Goal: Information Seeking & Learning: Check status

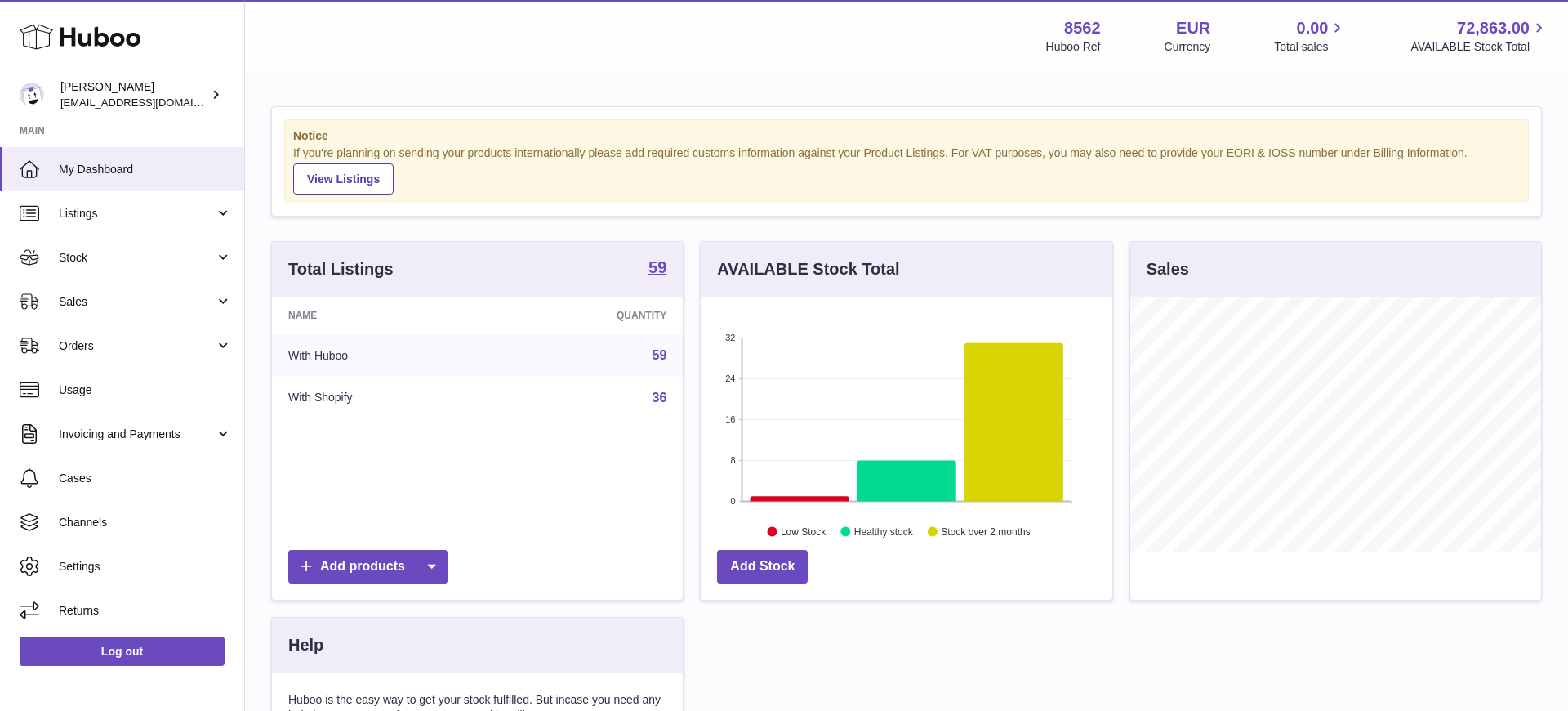
scroll to position [255, 411]
click at [151, 260] on span "Stock" at bounding box center [136, 258] width 156 height 16
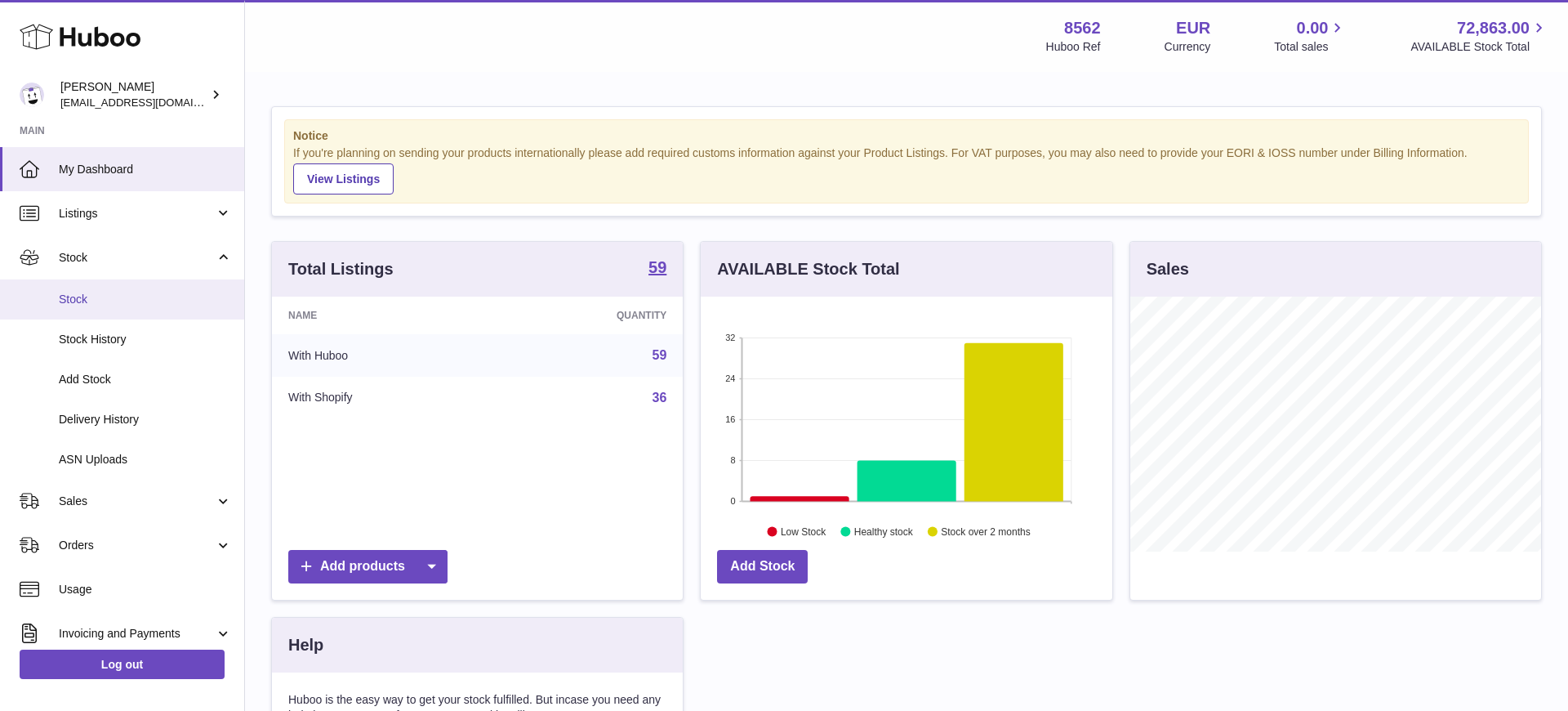
click at [143, 297] on span "Stock" at bounding box center [145, 299] width 173 height 16
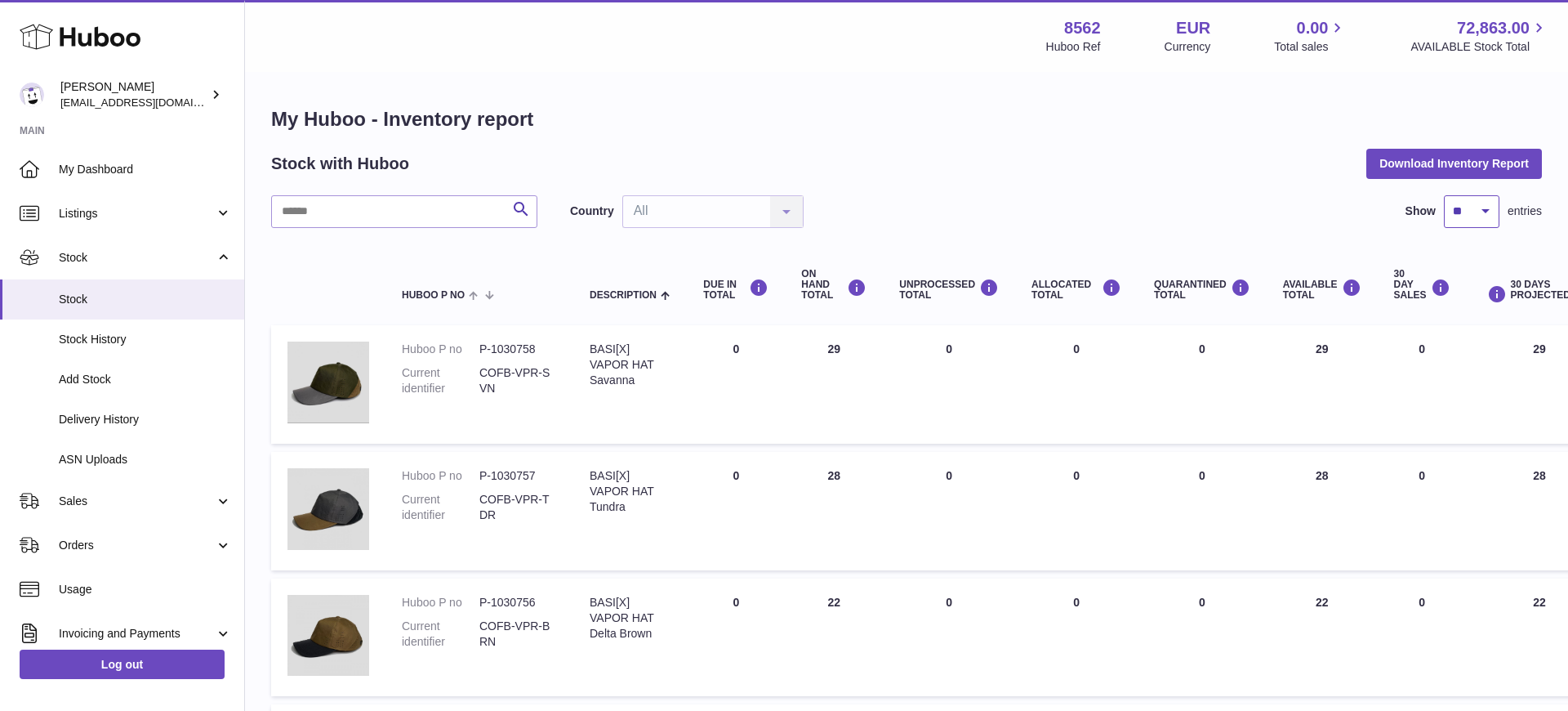
click at [1467, 214] on select "** ** ** ***" at bounding box center [1471, 211] width 56 height 33
select select "***"
click at [1443, 195] on select "** ** ** ***" at bounding box center [1471, 211] width 56 height 33
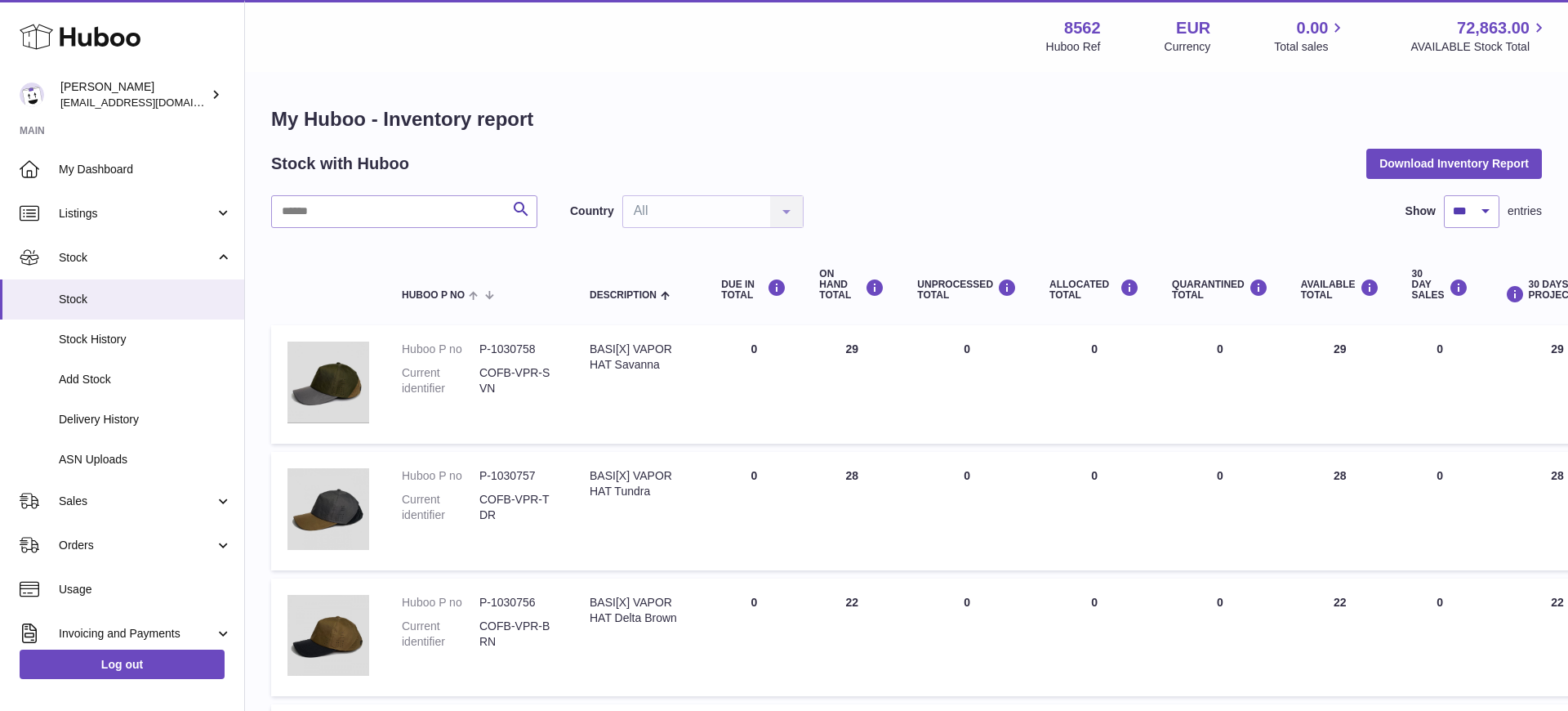
click at [1067, 26] on strong "8562" at bounding box center [1081, 28] width 37 height 22
copy strong "8562"
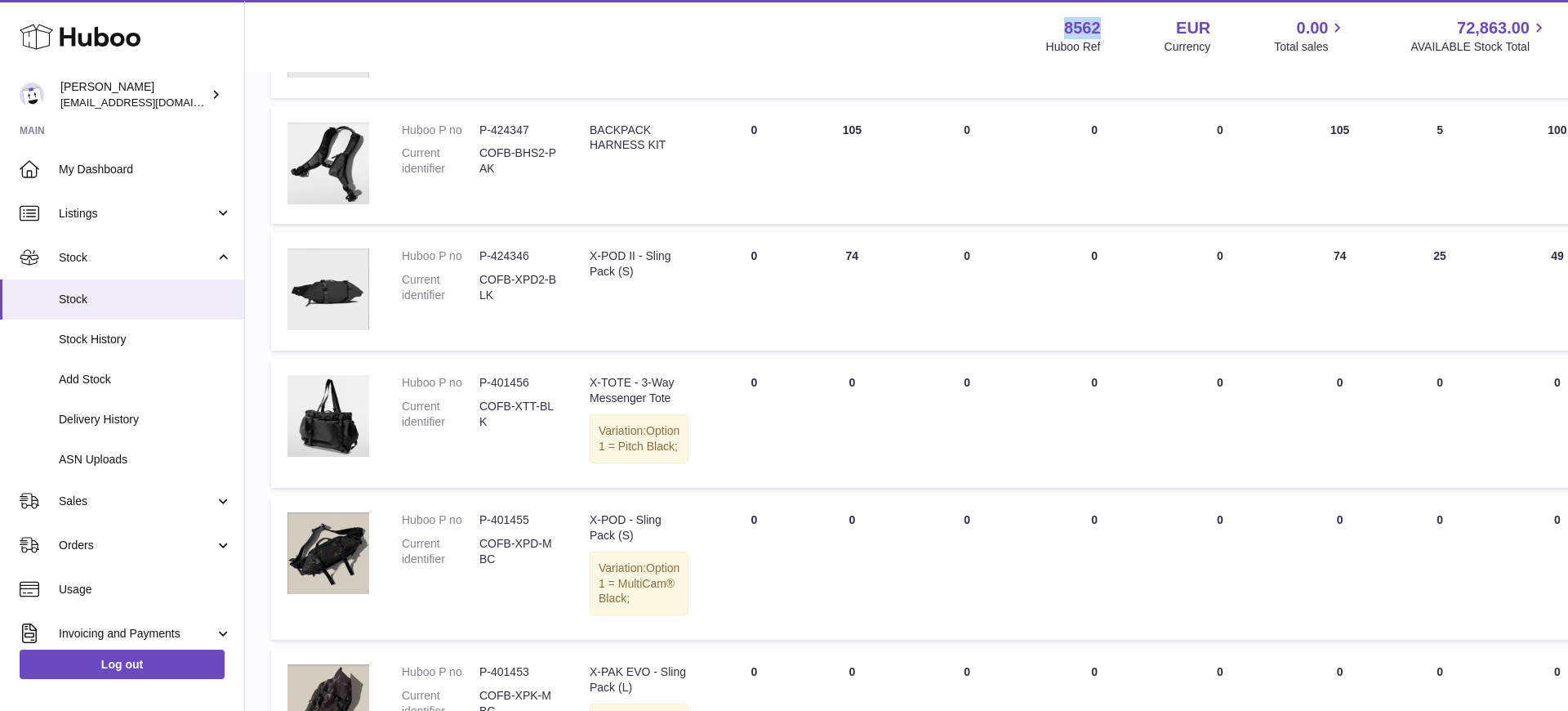
scroll to position [5446, 0]
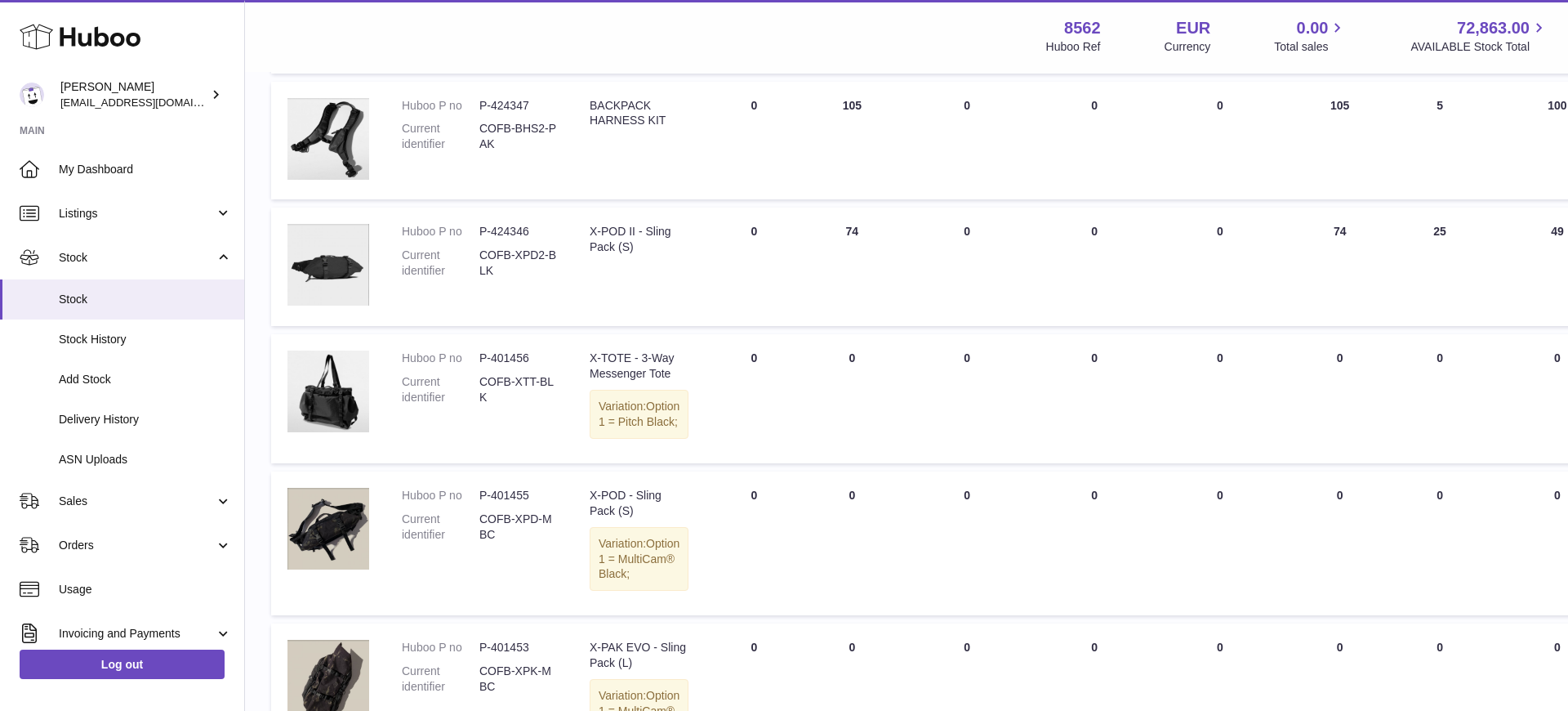
click at [514, 239] on dd "P-424346" at bounding box center [518, 232] width 77 height 16
click at [533, 239] on dd "P-424346" at bounding box center [518, 232] width 77 height 16
drag, startPoint x: 530, startPoint y: 294, endPoint x: 477, endPoint y: 294, distance: 53.0
click at [476, 287] on dl "Huboo P no P-424346 Current identifier COFB-XPD2-BLK" at bounding box center [479, 255] width 156 height 62
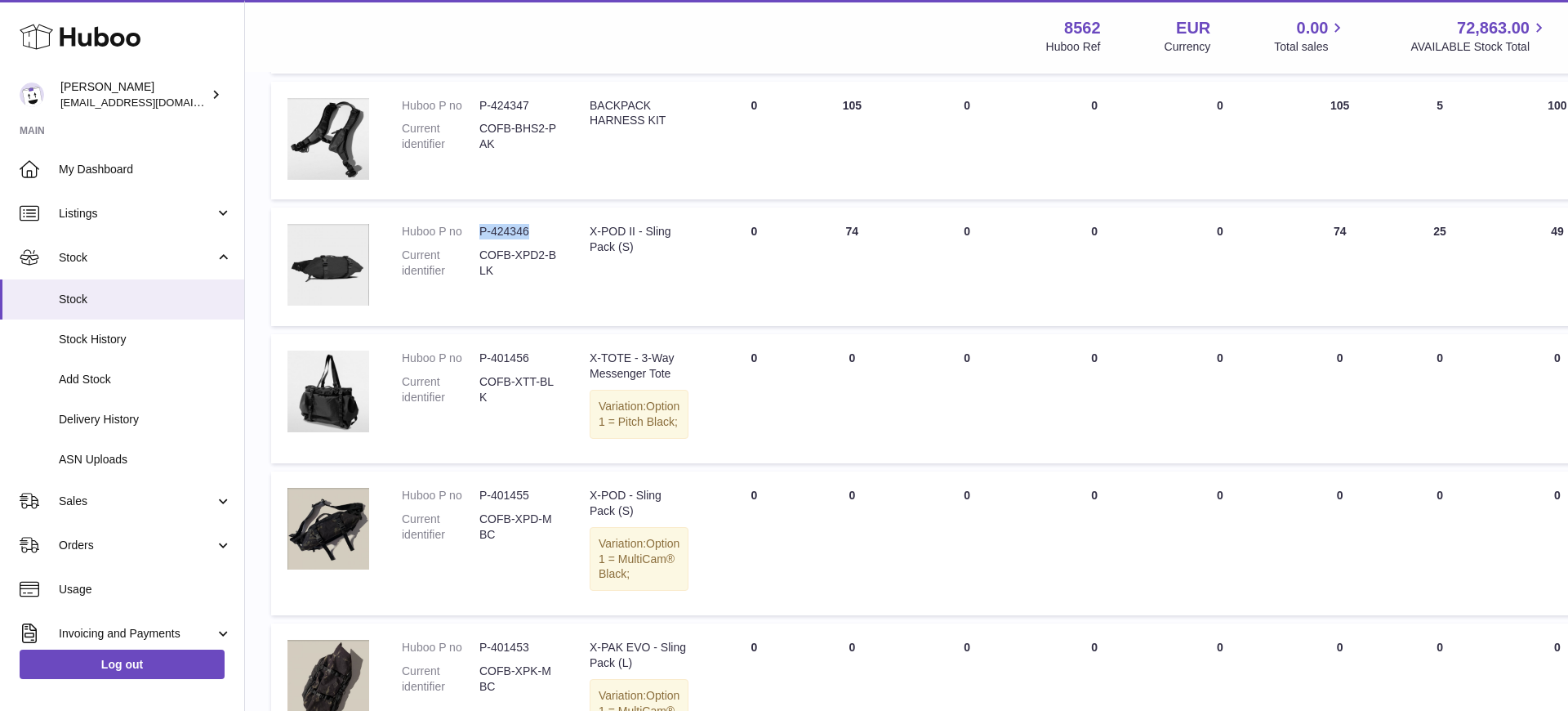
copy dl "P-424346"
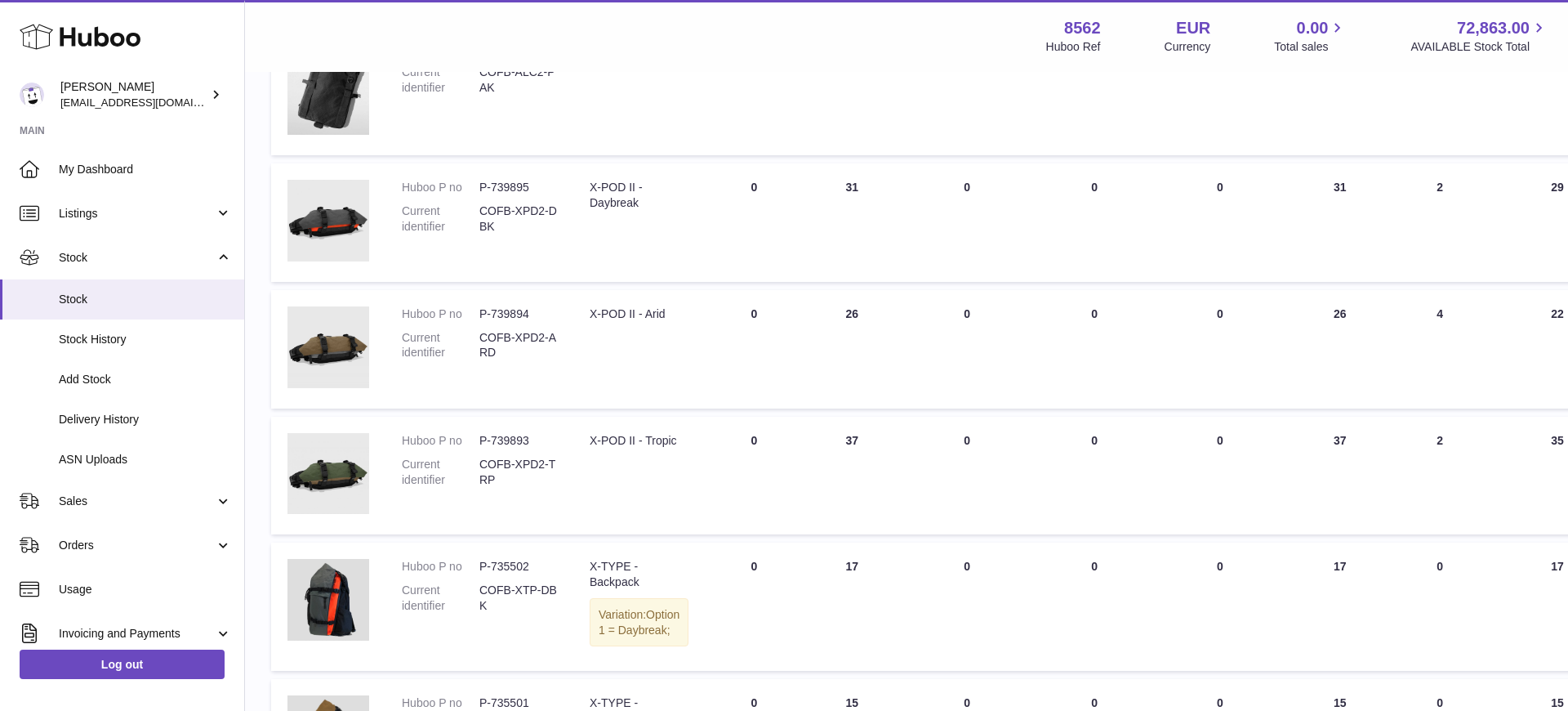
scroll to position [3940, 0]
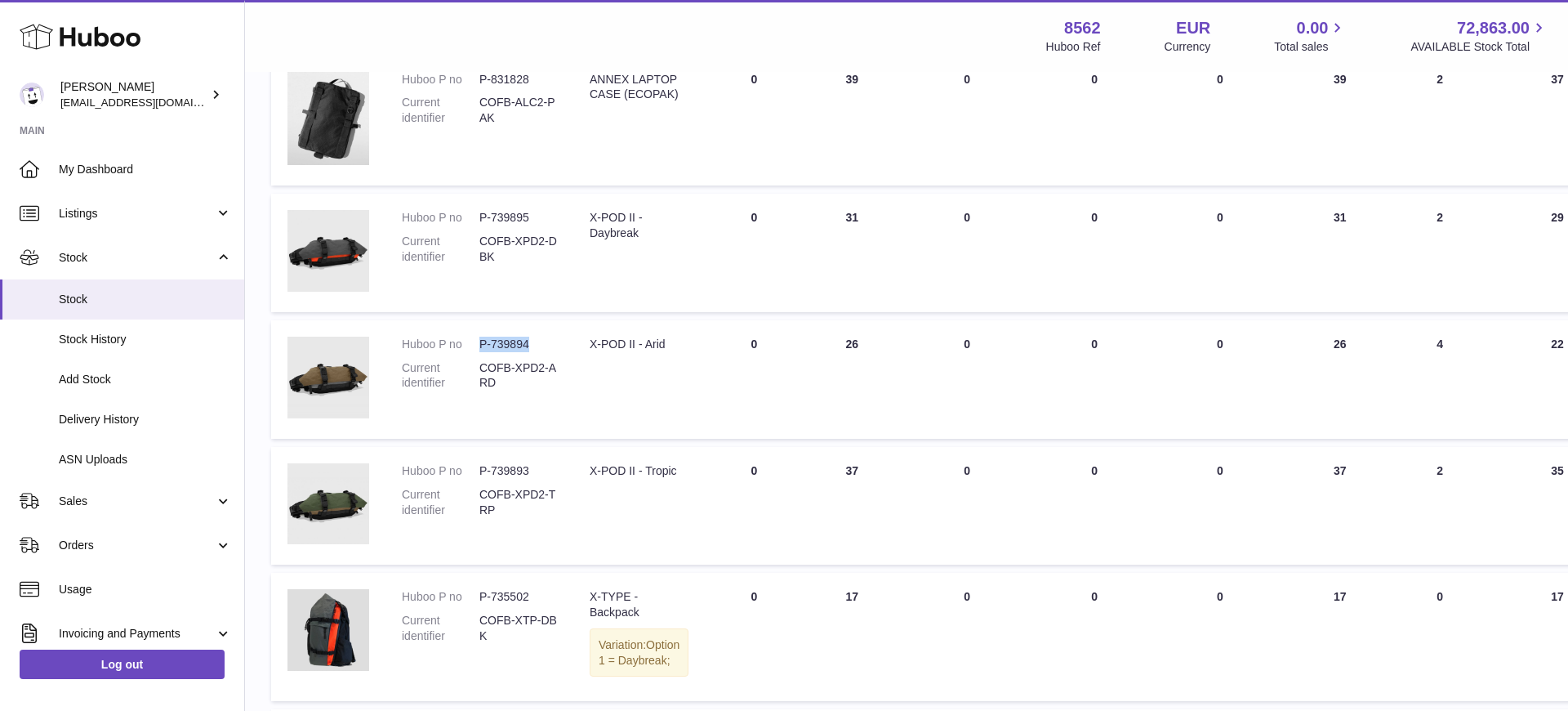
drag, startPoint x: 527, startPoint y: 345, endPoint x: 478, endPoint y: 345, distance: 49.0
click at [478, 345] on dl "Huboo P no P-739894 Current identifier COFB-XPD2-ARD" at bounding box center [479, 367] width 156 height 62
copy dl "P-739894"
drag, startPoint x: 527, startPoint y: 471, endPoint x: 480, endPoint y: 469, distance: 47.0
click at [480, 469] on dd "P-739893" at bounding box center [518, 471] width 77 height 16
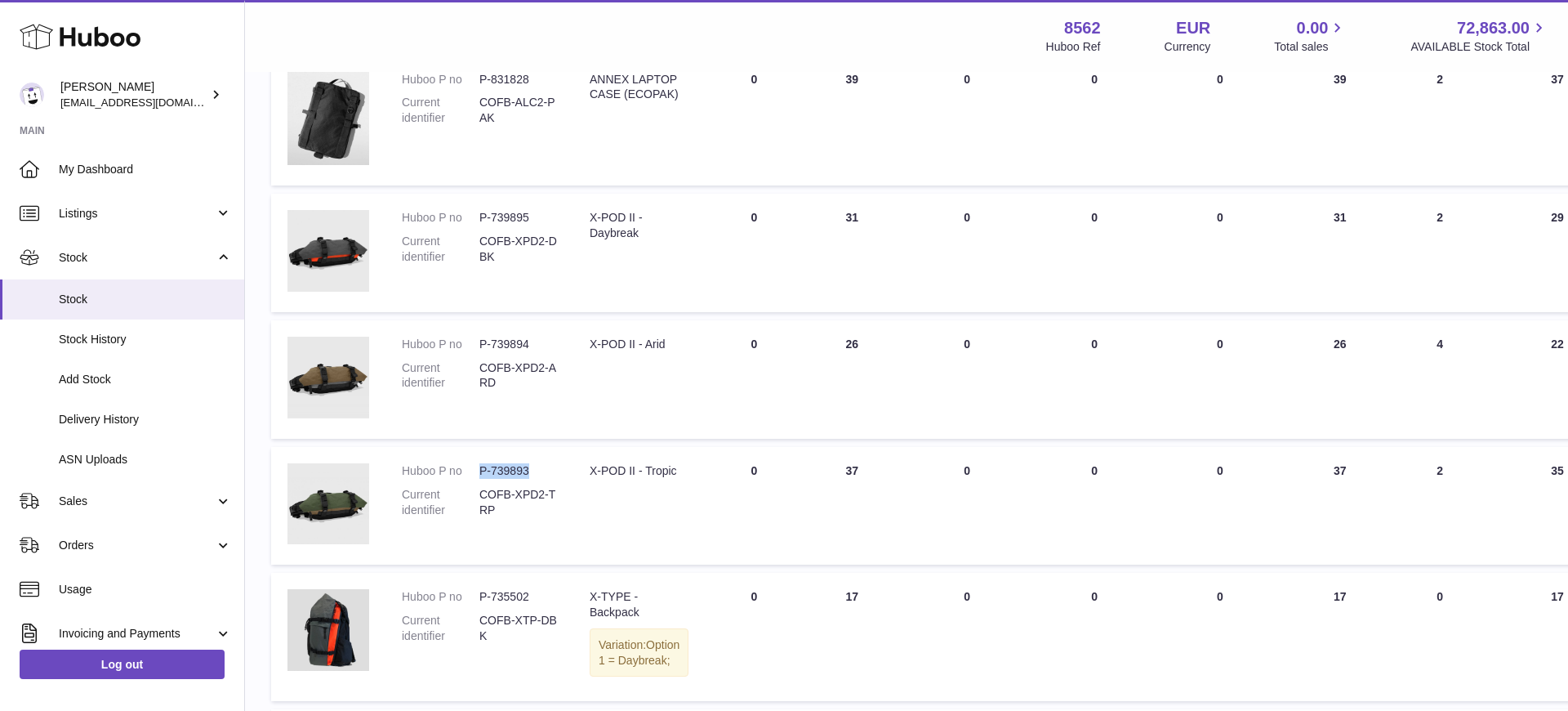
copy dd "P-739893"
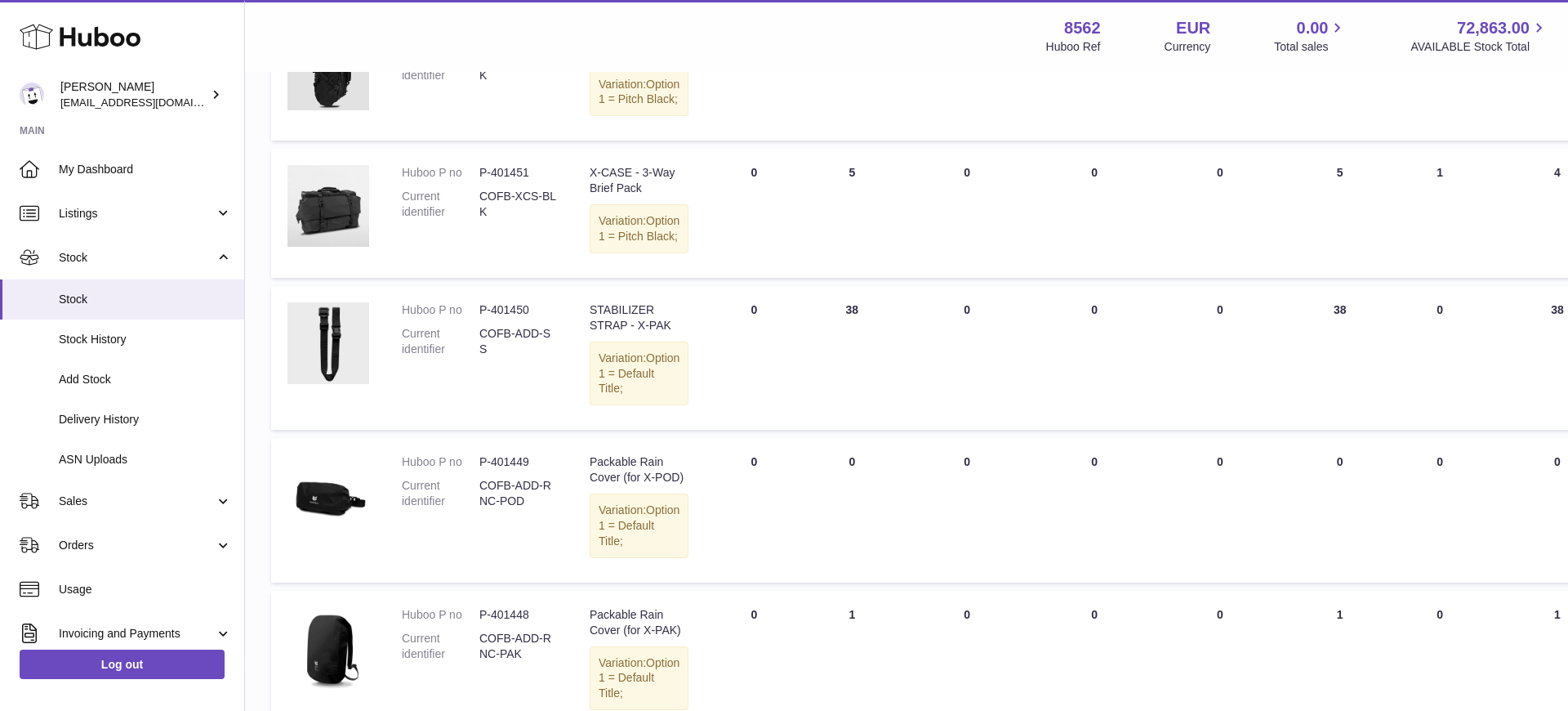
scroll to position [6223, 0]
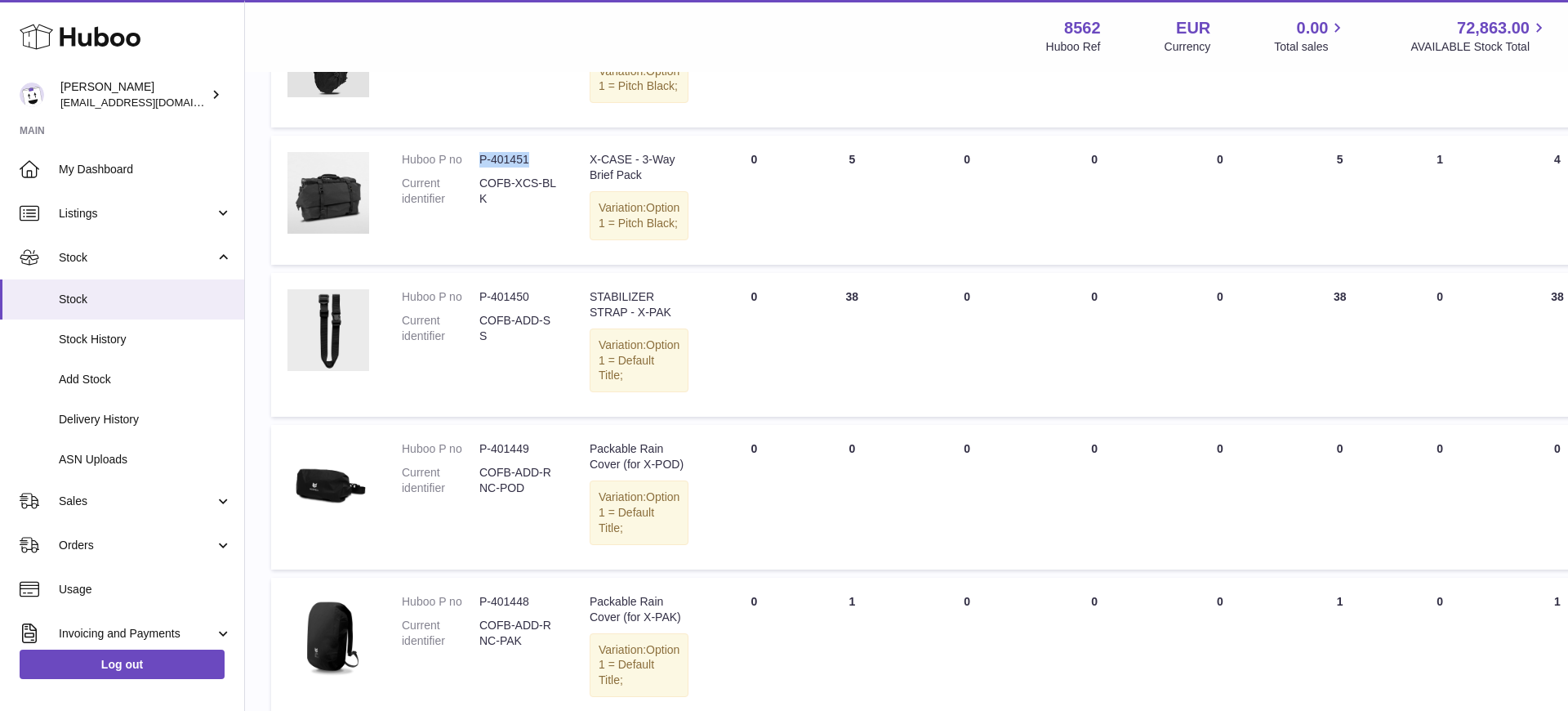
drag, startPoint x: 527, startPoint y: 283, endPoint x: 483, endPoint y: 283, distance: 44.0
click at [480, 168] on dd "P-401451" at bounding box center [518, 160] width 77 height 16
copy dd "P-401451"
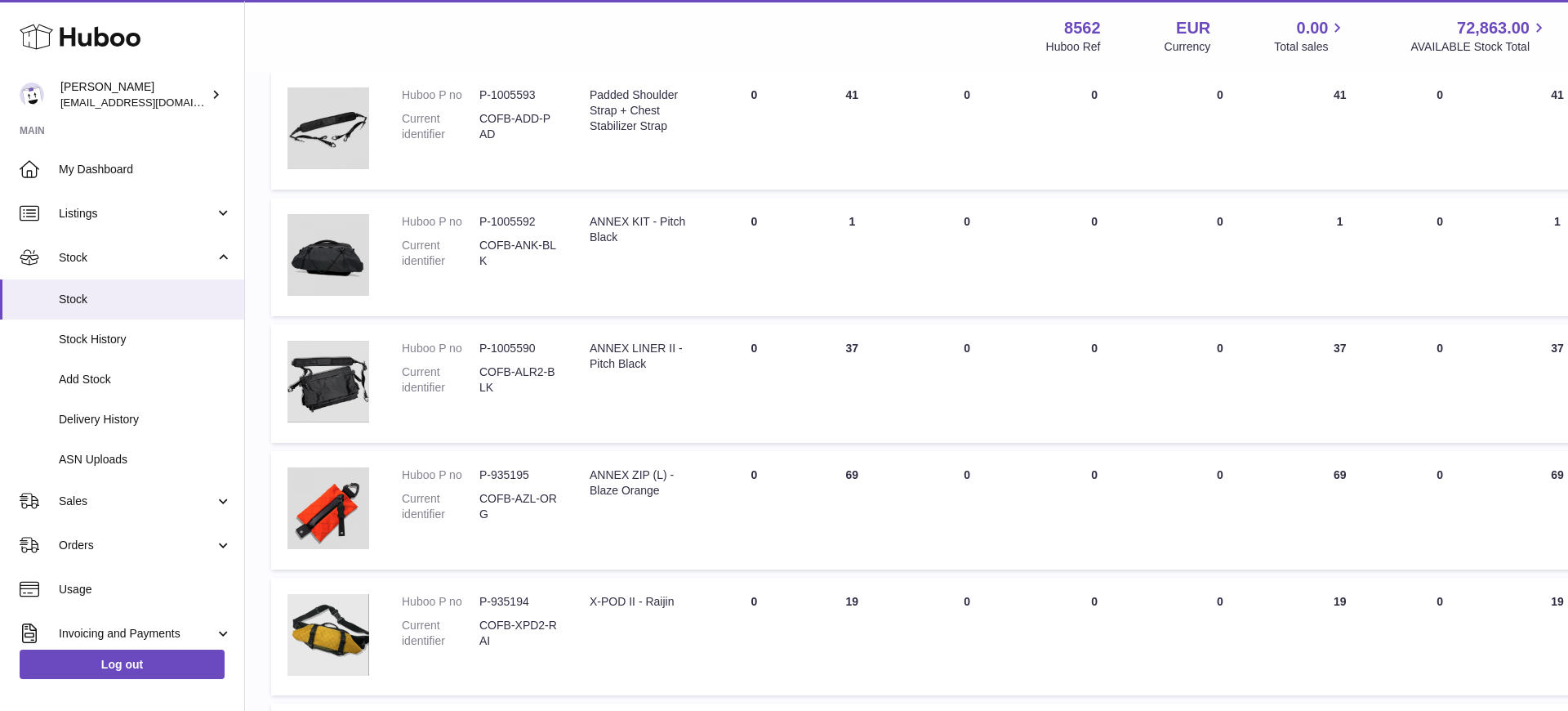
scroll to position [2760, 0]
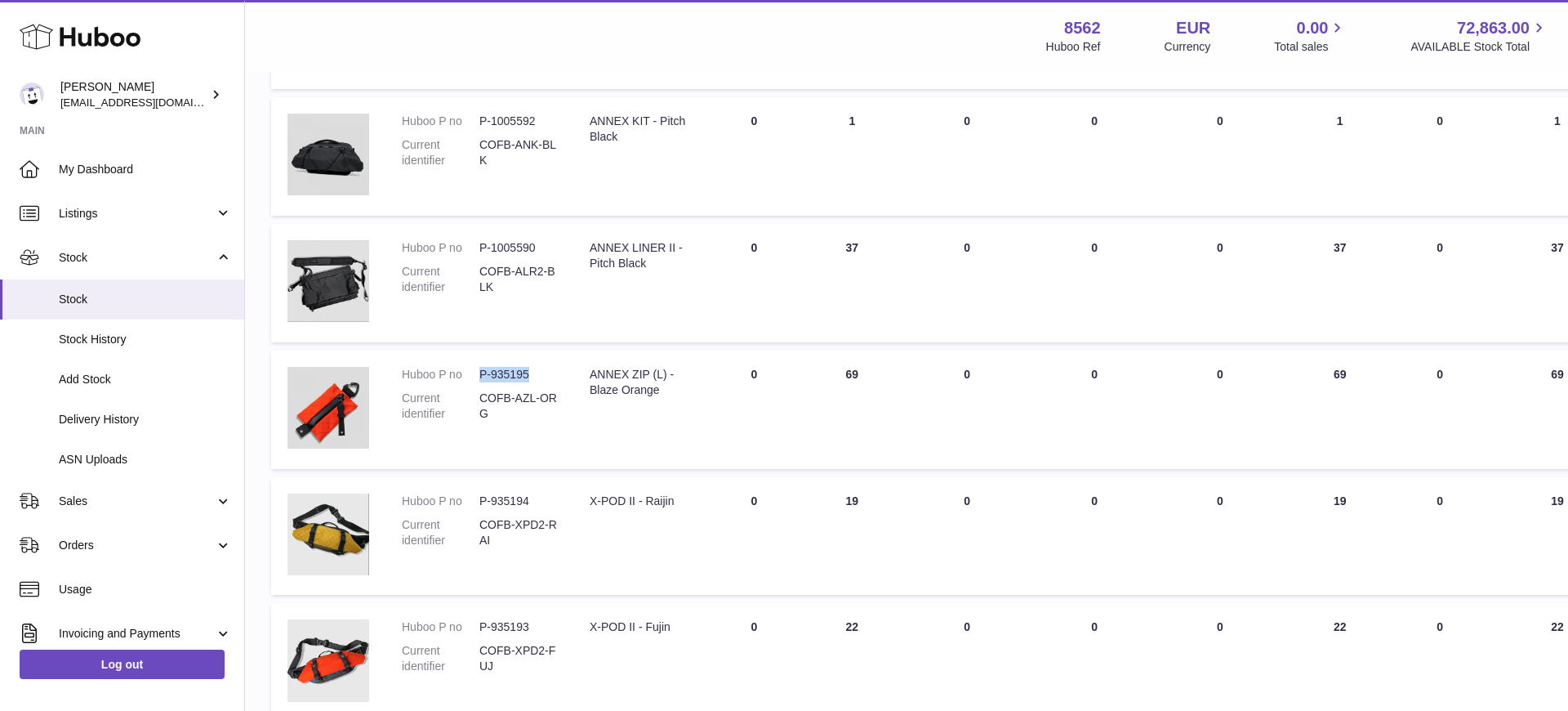
drag, startPoint x: 530, startPoint y: 374, endPoint x: 482, endPoint y: 374, distance: 48.0
click at [481, 374] on dd "P-935195" at bounding box center [518, 375] width 77 height 16
copy dd "P-935195"
